Goal: Information Seeking & Learning: Learn about a topic

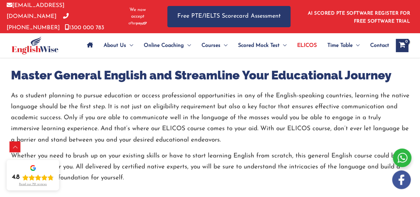
scroll to position [269, 0]
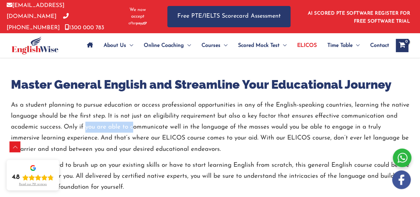
drag, startPoint x: 121, startPoint y: 119, endPoint x: 85, endPoint y: 124, distance: 35.9
click at [85, 124] on p "As a student planning to pursue education or access professional opportunities …" at bounding box center [210, 127] width 399 height 55
click at [11, 106] on p "As a student planning to pursue education or access professional opportunities …" at bounding box center [210, 127] width 399 height 55
click at [72, 87] on h2 "Master General English and Streamline Your Educational Journey" at bounding box center [210, 85] width 399 height 16
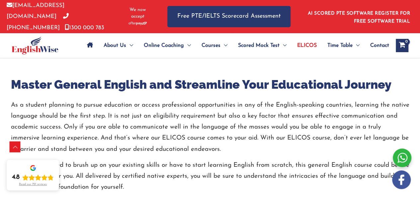
click at [369, 121] on p "As a student planning to pursue education or access professional opportunities …" at bounding box center [210, 127] width 399 height 55
